Goal: Information Seeking & Learning: Learn about a topic

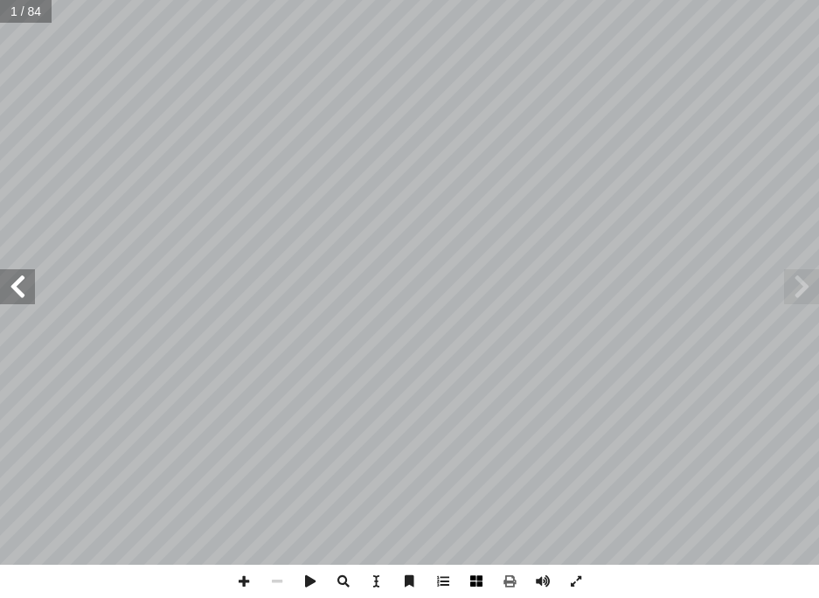
click at [480, 581] on span at bounding box center [476, 581] width 33 height 33
click at [239, 584] on span at bounding box center [243, 581] width 33 height 33
click at [801, 288] on span at bounding box center [801, 286] width 35 height 35
click at [281, 573] on span at bounding box center [276, 581] width 33 height 33
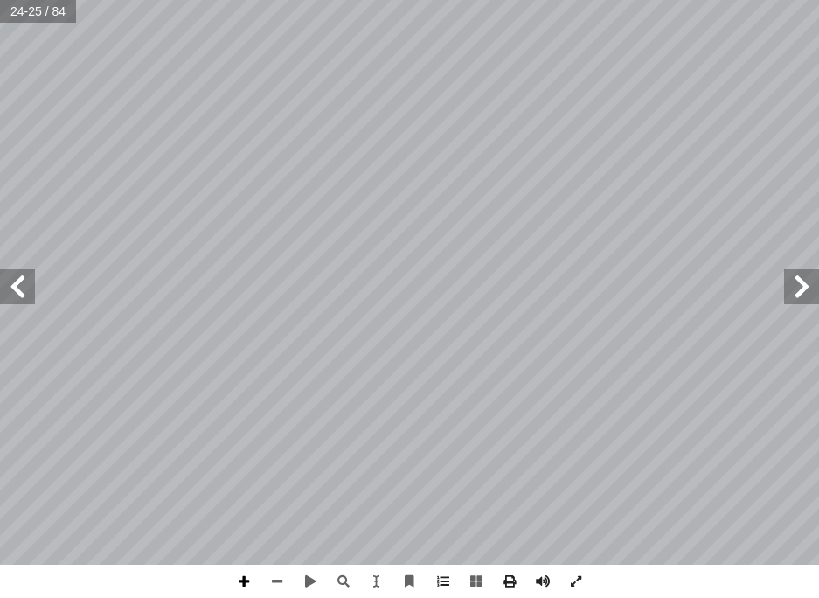
click at [246, 582] on span at bounding box center [243, 581] width 33 height 33
click at [276, 586] on span at bounding box center [276, 581] width 33 height 33
click at [37, 285] on div "٢٠ ِ ل ُ فاع َّ الت َ ، و ِ ة َ د ْ ح َ الو ِ ه ِ هذ ِ ة َ راس ِ د َ د ْ ع َ ب …" at bounding box center [409, 282] width 819 height 565
click at [26, 272] on span at bounding box center [17, 286] width 35 height 35
click at [816, 282] on span at bounding box center [801, 286] width 35 height 35
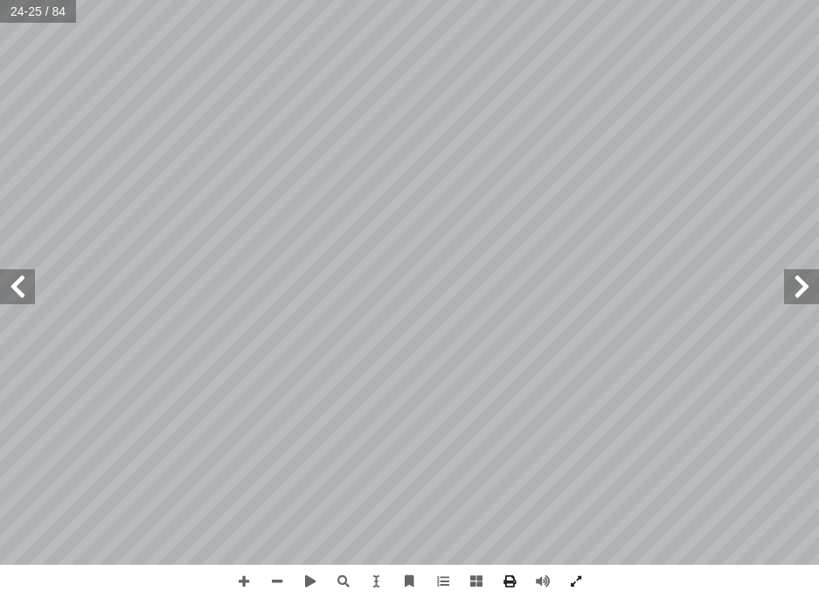
click at [3, 291] on span at bounding box center [17, 286] width 35 height 35
